Goal: Information Seeking & Learning: Check status

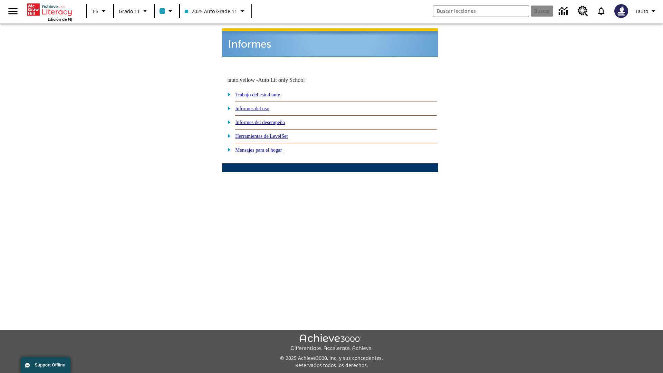
click at [258, 106] on link "Informes del uso" at bounding box center [252, 109] width 34 height 6
click at [0, 0] on link "¿Cuáles de mis estudiantes están usando el programa?" at bounding box center [0, 0] width 0 height 0
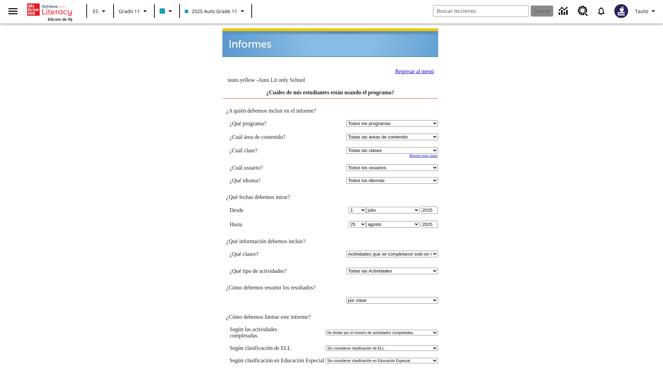
select select "11133141"
click at [393, 164] on select "Todos los usuarios Puma, Sautoen Puma, Sautoes Puma, Sautoss Twoclasses, Sautoe…" at bounding box center [391, 167] width 91 height 7
select select "21437114"
click at [412, 68] on link "Regresar al menú" at bounding box center [414, 71] width 39 height 6
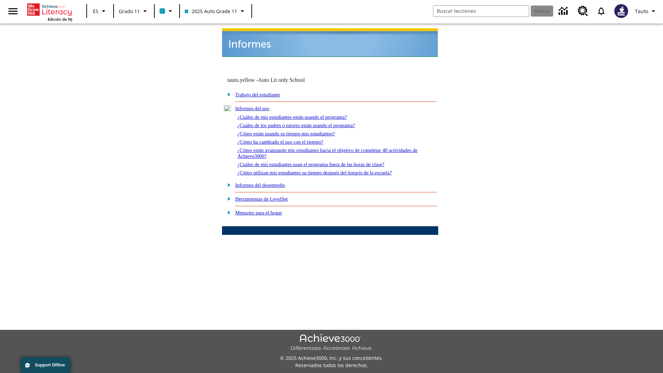
click at [305, 123] on link "¿Cuáles de los padres o tutores están usando el programa?" at bounding box center [296, 126] width 118 height 6
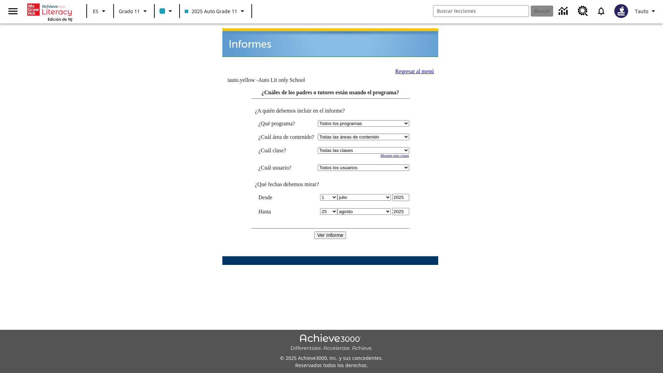
click at [369, 147] on select "Seleccionar una clase: Todas las clases 2025 Auto Grade 11 205 Auto Grade 11 Sa…" at bounding box center [363, 150] width 91 height 7
select select "11133141"
select select "21437114"
click at [330, 231] on input "Ver Informe" at bounding box center [330, 235] width 32 height 8
click at [411, 68] on link "Regresar al menú" at bounding box center [414, 71] width 39 height 6
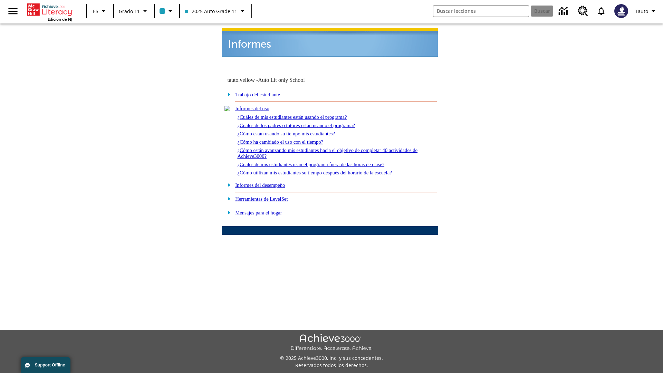
click at [294, 131] on link "¿Cómo están usando su tiempo mis estudiantes?" at bounding box center [286, 134] width 98 height 6
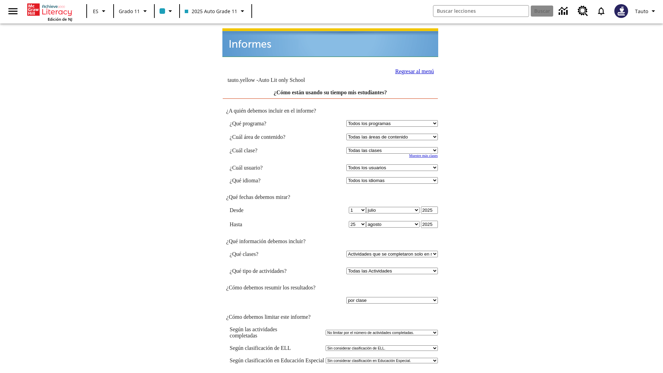
select select "11133141"
click at [393, 164] on select "Todos los usuarios Puma, Sautoen Puma, Sautoes Puma, Sautoss Twoclasses, Sautoe…" at bounding box center [391, 167] width 91 height 7
select select "21437114"
click at [412, 68] on link "Regresar al menú" at bounding box center [414, 71] width 39 height 6
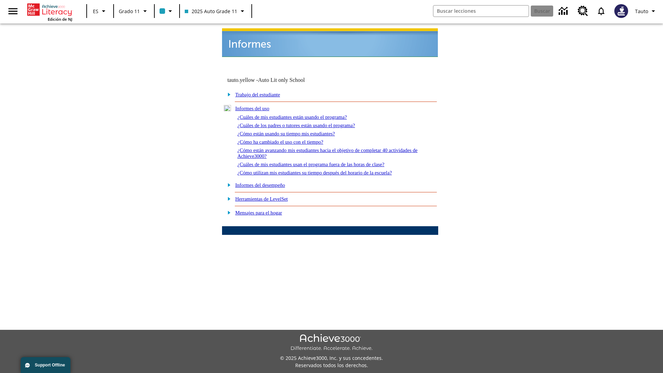
click at [286, 139] on link "¿Cómo ha cambiado el uso con el tiempo?" at bounding box center [280, 142] width 86 height 6
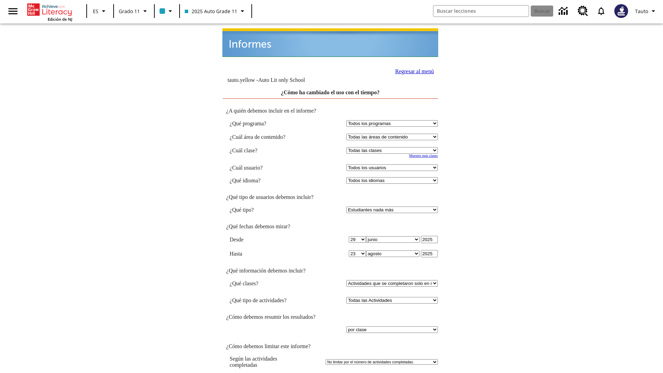
select select "11133141"
click at [393, 164] on select "Todos los usuarios Puma, Sautoen Puma, Sautoes Puma, Sautoss Twoclasses, Sautoe…" at bounding box center [391, 167] width 91 height 7
select select "21437114"
click at [412, 68] on link "Regresar al menú" at bounding box center [414, 71] width 39 height 6
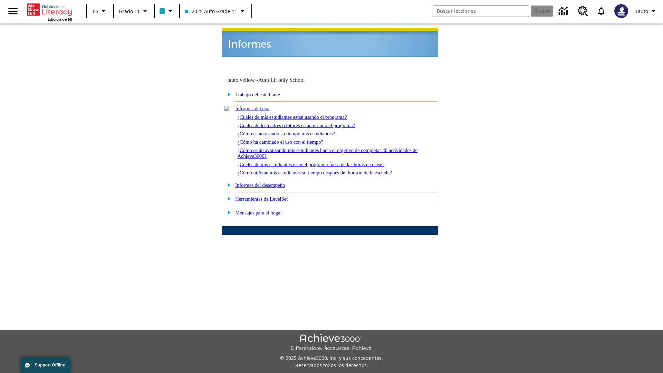
click at [324, 147] on link "¿Cómo están avanzando mis estudiantes hacia el objetivo de completar 40 activid…" at bounding box center [327, 152] width 180 height 11
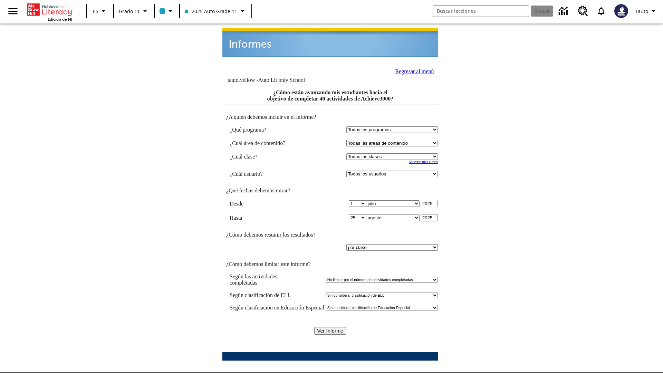
click at [393, 153] on select "Seleccionar una clase: Todas las clases 2025 Auto Grade 11 205 Auto Grade 11 Sa…" at bounding box center [391, 156] width 91 height 7
select select "11133141"
click at [393, 170] on select "Todos los usuarios Puma, Sautoen Puma, Sautoes Puma, Sautoss Twoclasses, Sautoe…" at bounding box center [391, 173] width 91 height 7
select select "21437114"
click at [330, 327] on input "Ver Informe" at bounding box center [330, 331] width 32 height 8
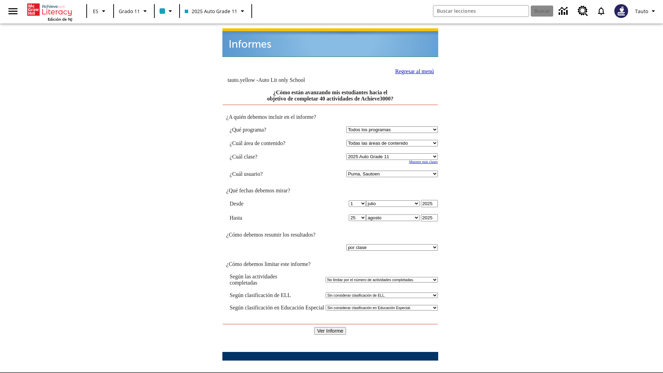
click at [412, 68] on link "Regresar al menú" at bounding box center [414, 71] width 39 height 6
